Goal: Transaction & Acquisition: Download file/media

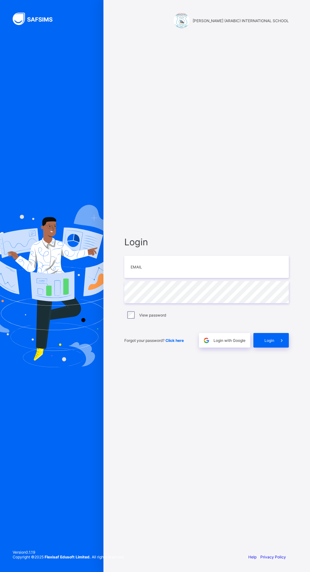
scroll to position [7, 0]
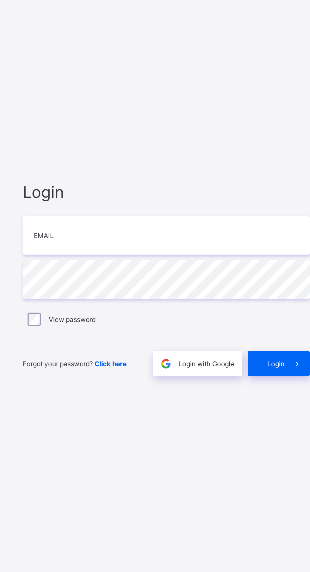
type input "**********"
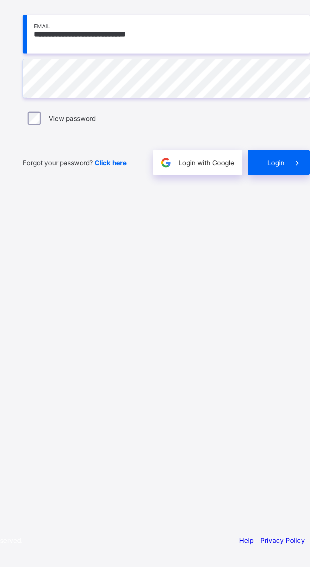
click at [275, 348] on span at bounding box center [282, 340] width 15 height 15
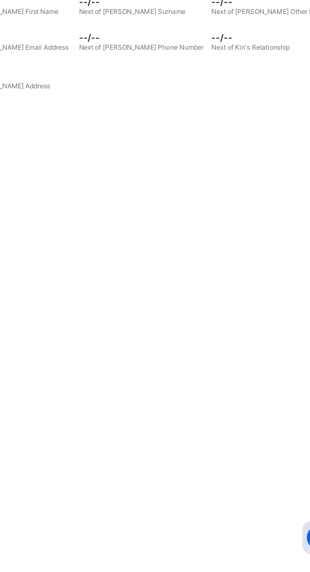
click at [41, 102] on span "Broadsheet" at bounding box center [50, 101] width 51 height 5
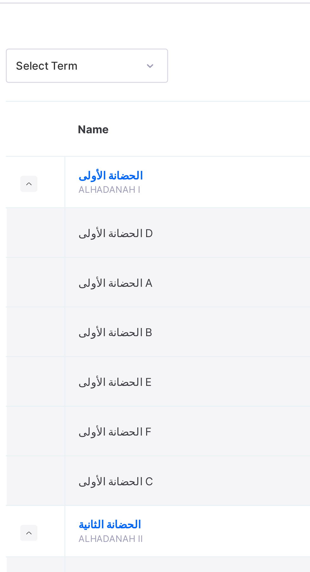
click at [166, 121] on td "الحضانة الأولى A" at bounding box center [171, 123] width 127 height 17
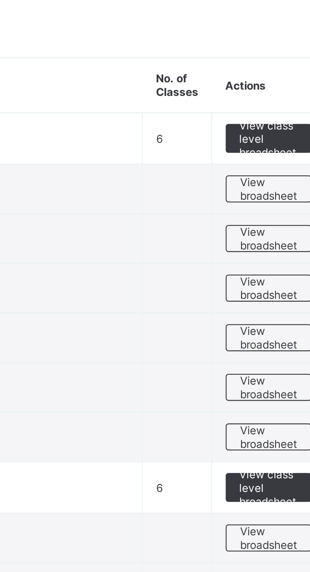
click at [275, 124] on span "View broadsheet" at bounding box center [279, 123] width 20 height 10
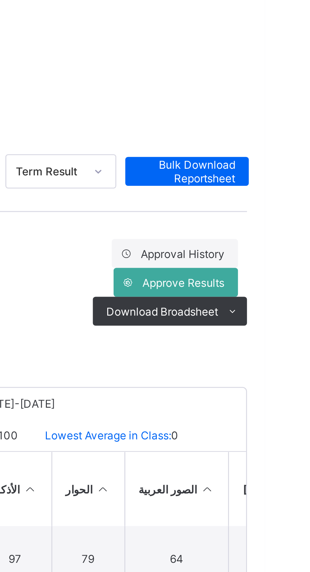
click at [0, 0] on ul "PDF Excel sheet" at bounding box center [0, 0] width 0 height 0
click at [0, 0] on li "PDF" at bounding box center [0, 0] width 0 height 0
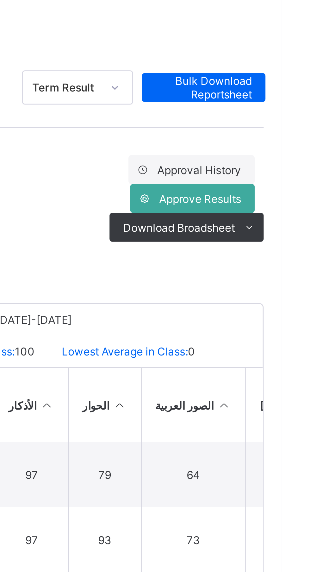
click at [302, 145] on span at bounding box center [299, 142] width 10 height 10
click at [300, 142] on icon at bounding box center [299, 142] width 5 height 4
click at [0, 0] on li "PDF" at bounding box center [0, 0] width 0 height 0
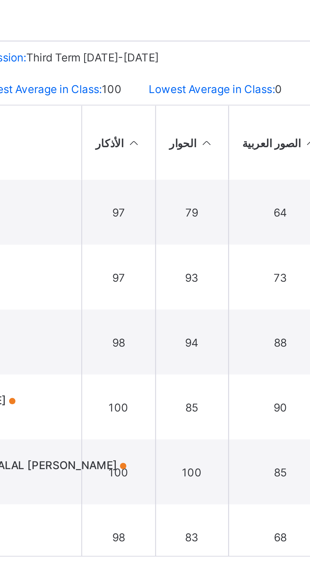
click at [309, 283] on div "Broadsheet / الحضانة الأولى A Class Arm Broadsheet Cumulative Third Term 2024-2…" at bounding box center [193, 197] width 234 height 331
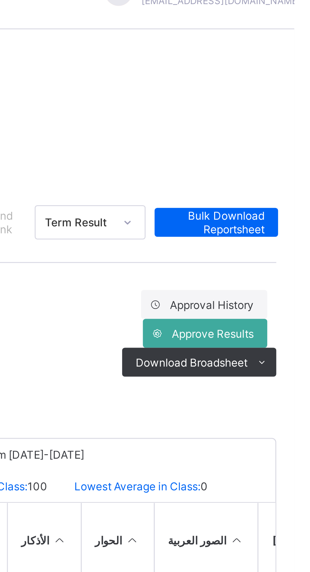
click at [300, 142] on icon at bounding box center [299, 142] width 5 height 4
click at [0, 0] on li "PDF" at bounding box center [0, 0] width 0 height 0
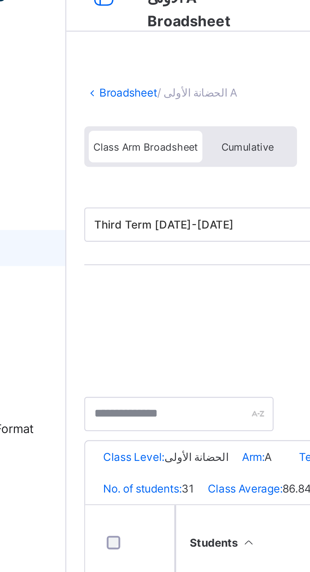
click at [104, 46] on link "Broadsheet" at bounding box center [98, 46] width 20 height 5
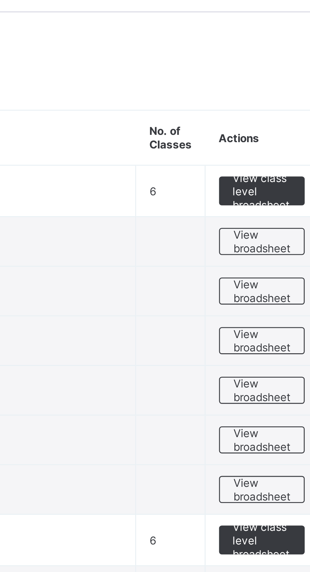
click at [278, 142] on span "View broadsheet" at bounding box center [279, 141] width 20 height 10
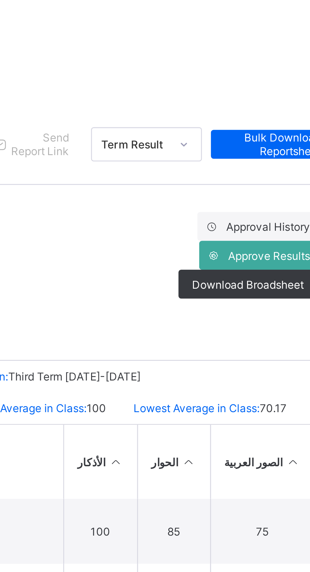
click at [268, 145] on span "Download Broadsheet" at bounding box center [274, 142] width 39 height 5
click at [274, 143] on span "Download Broadsheet" at bounding box center [274, 142] width 39 height 5
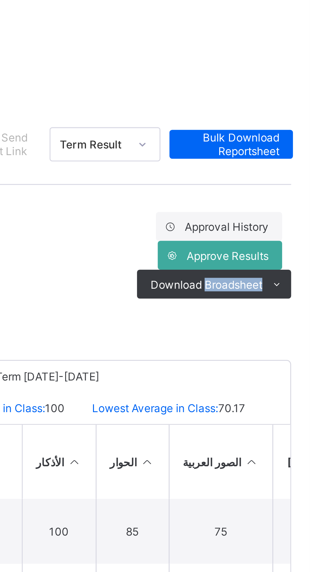
click at [0, 0] on li "PDF" at bounding box center [0, 0] width 0 height 0
